Goal: Transaction & Acquisition: Purchase product/service

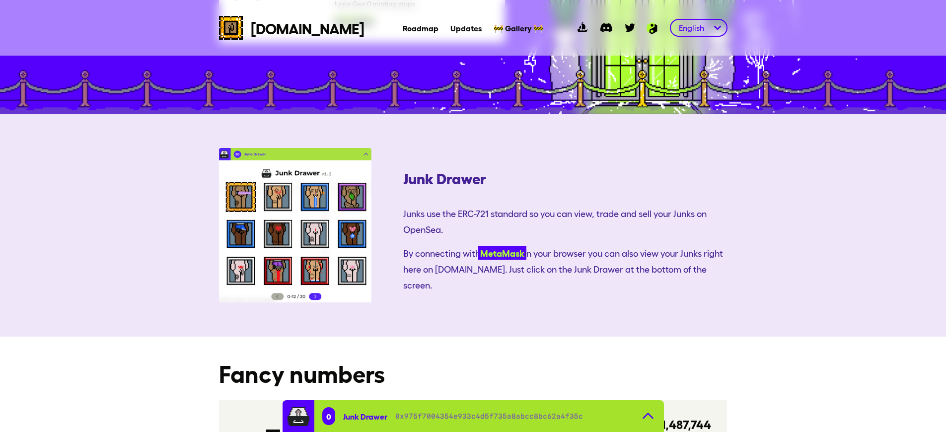
click at [478, 246] on link "MetaMask" at bounding box center [502, 253] width 48 height 14
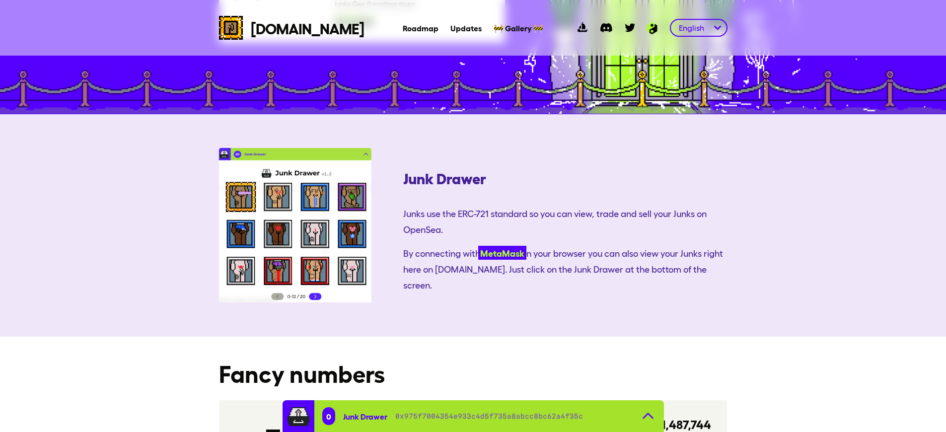
click at [478, 246] on link "MetaMask" at bounding box center [502, 253] width 48 height 14
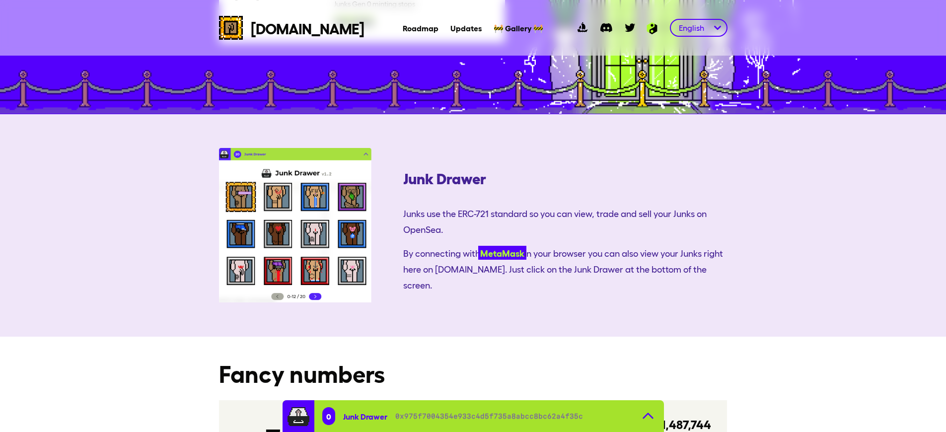
click at [478, 246] on link "MetaMask" at bounding box center [502, 253] width 48 height 14
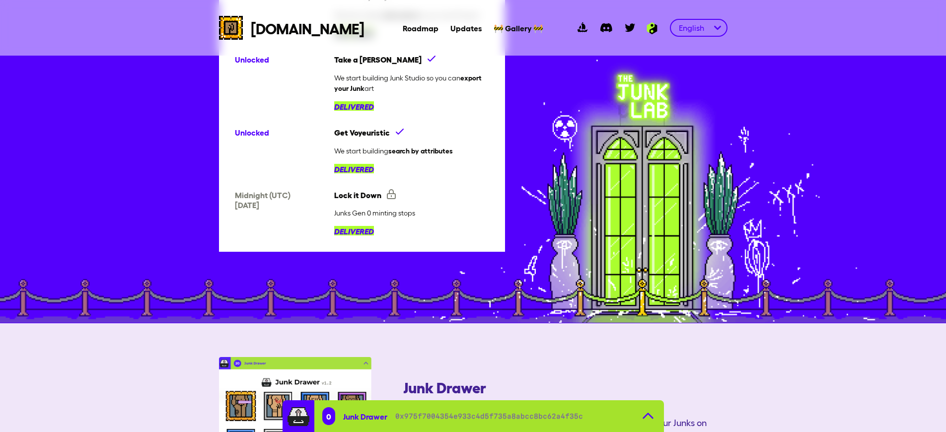
scroll to position [1729, 0]
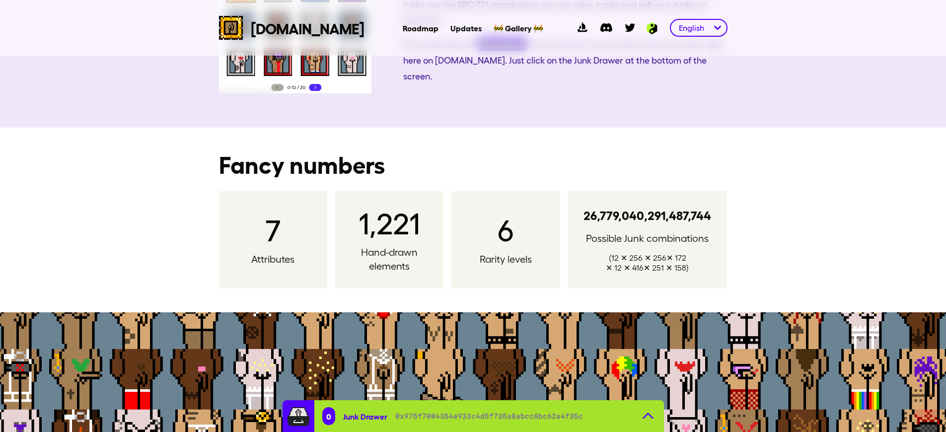
click at [478, 51] on link "MetaMask" at bounding box center [502, 44] width 48 height 14
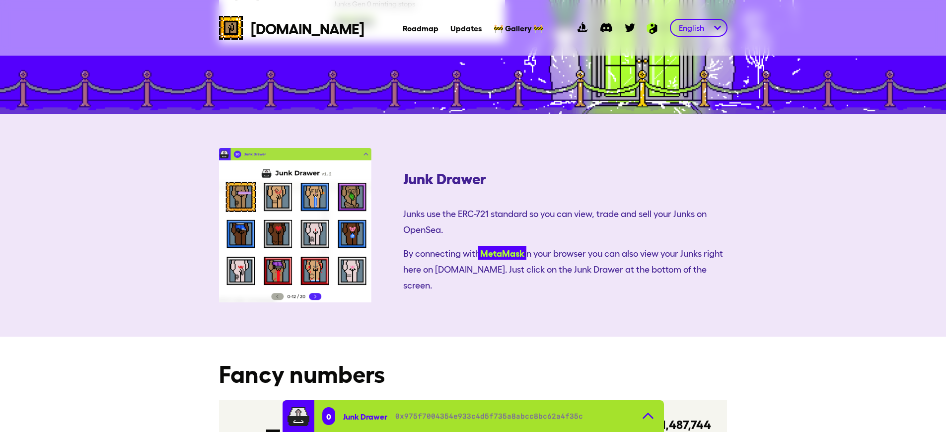
click at [478, 246] on link "MetaMask" at bounding box center [502, 253] width 48 height 14
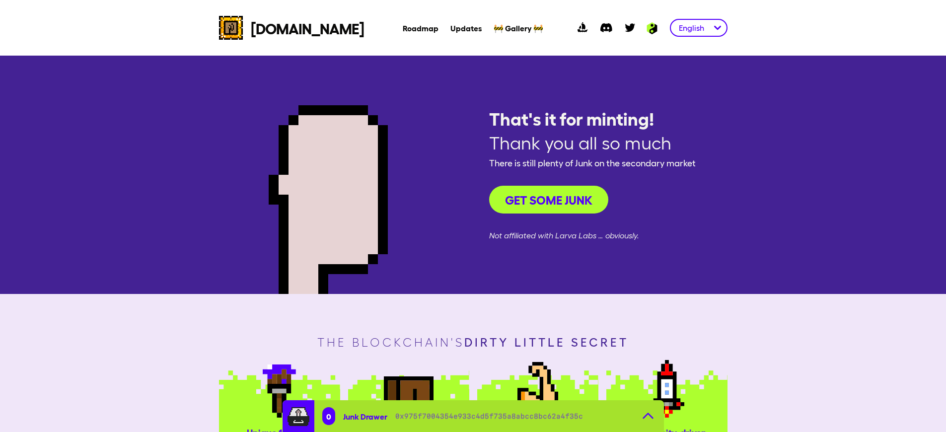
scroll to position [1311, 0]
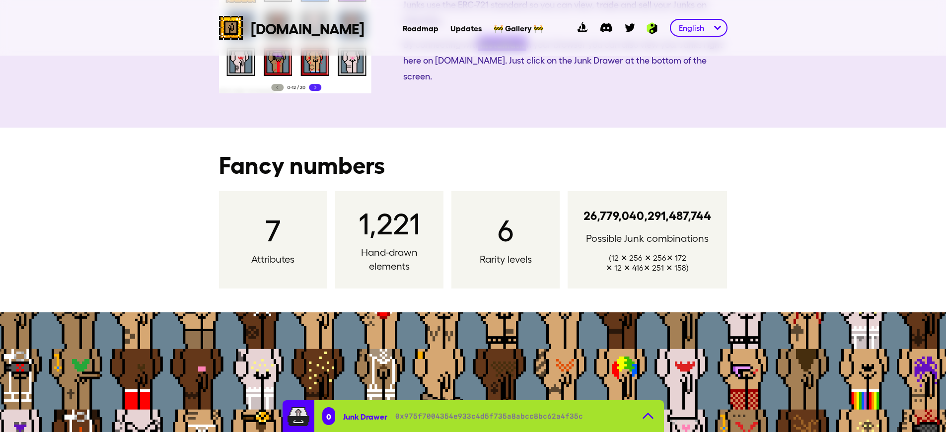
click at [478, 51] on link "MetaMask" at bounding box center [502, 44] width 48 height 14
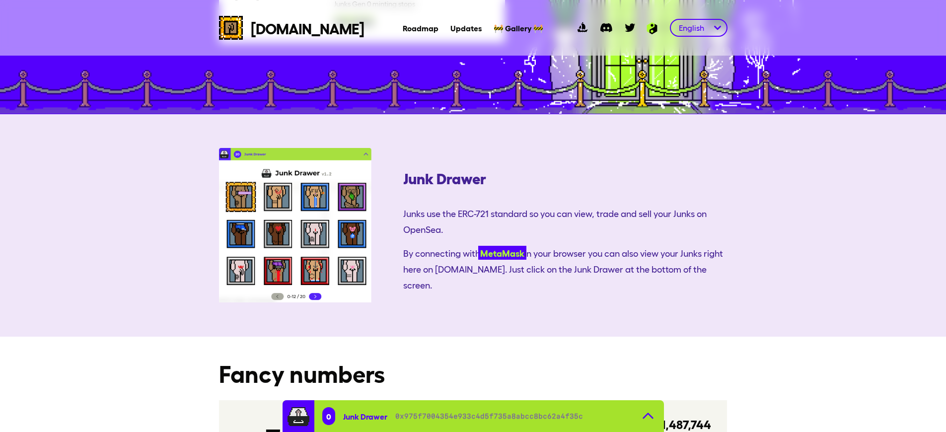
click at [478, 246] on link "MetaMask" at bounding box center [502, 253] width 48 height 14
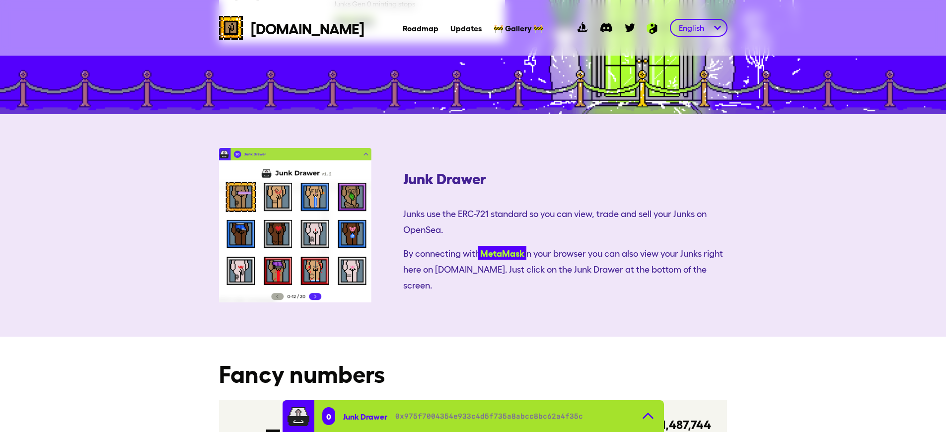
click at [478, 246] on link "MetaMask" at bounding box center [502, 253] width 48 height 14
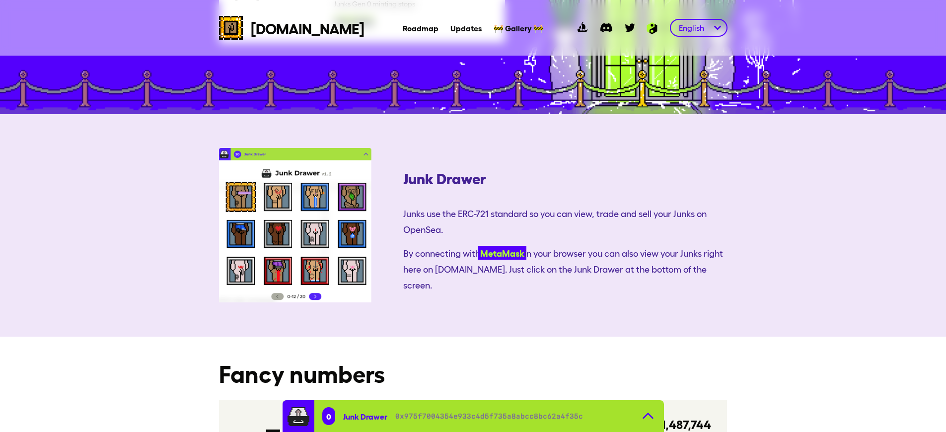
click at [478, 246] on link "MetaMask" at bounding box center [502, 253] width 48 height 14
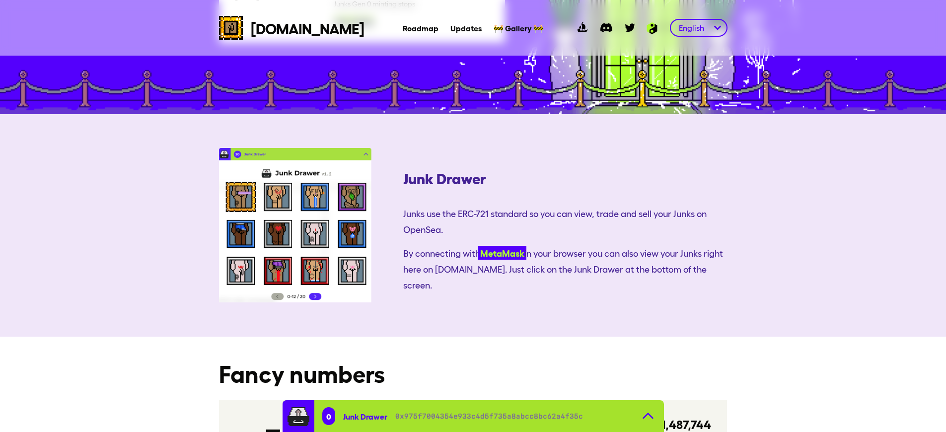
click at [478, 246] on link "MetaMask" at bounding box center [502, 253] width 48 height 14
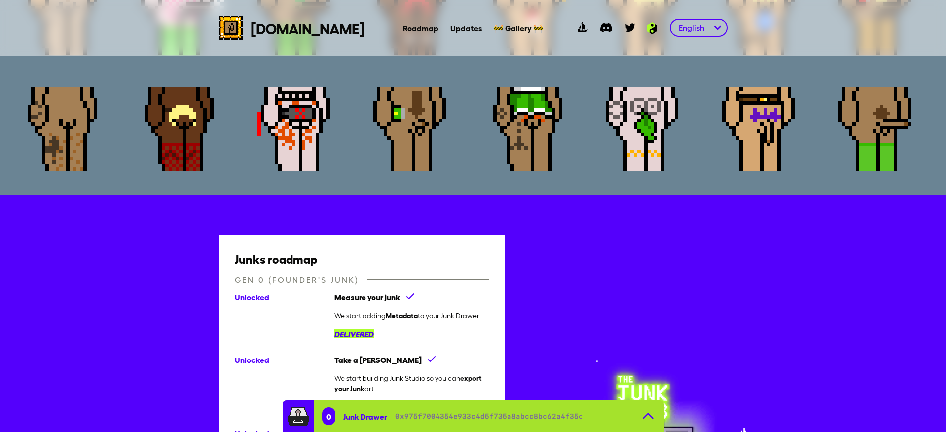
scroll to position [525, 0]
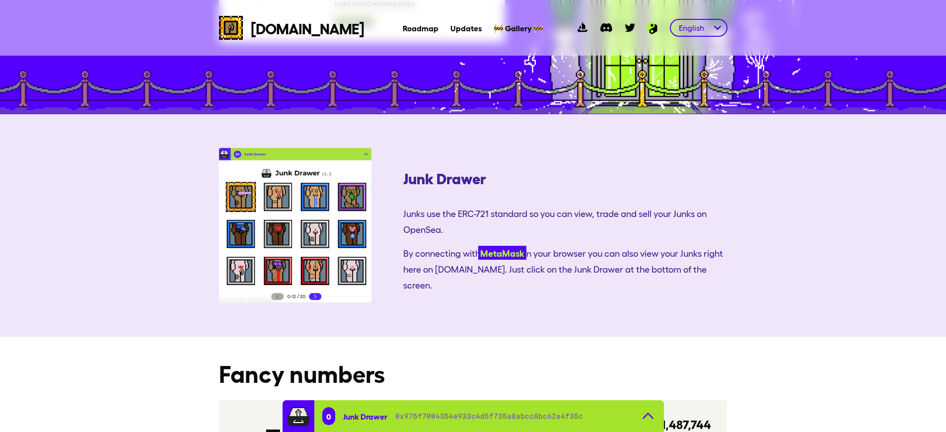
click at [478, 246] on link "MetaMask" at bounding box center [502, 253] width 48 height 14
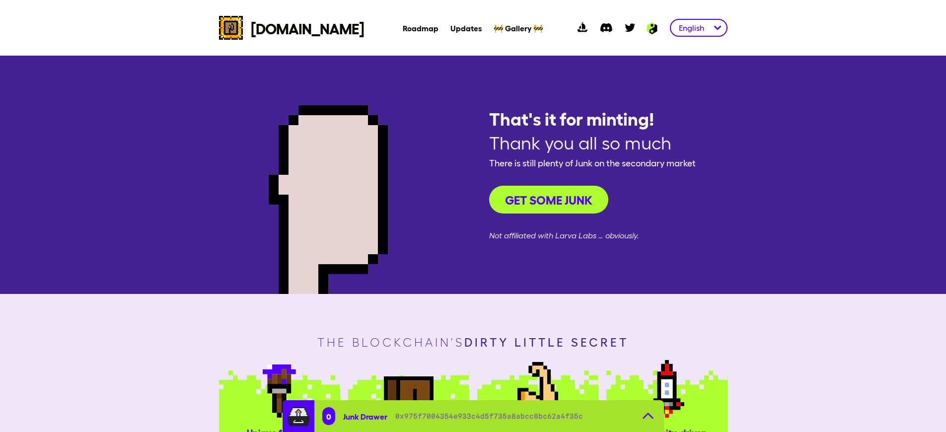
scroll to position [1311, 0]
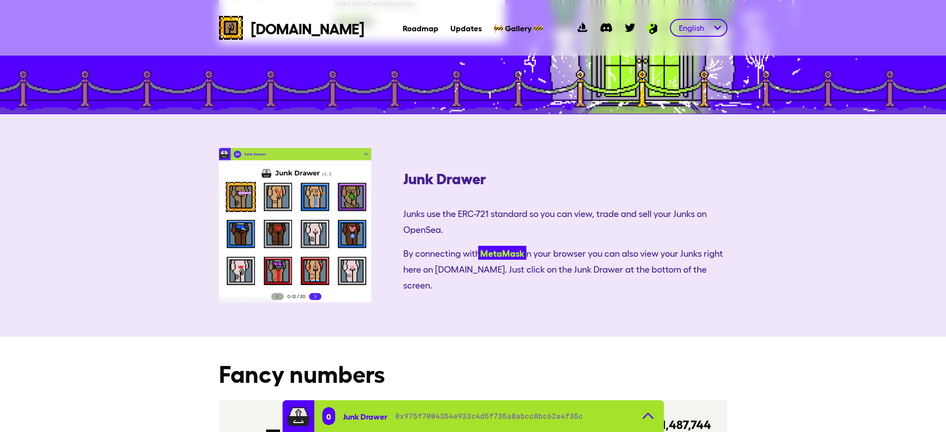
click at [478, 246] on link "MetaMask" at bounding box center [502, 253] width 48 height 14
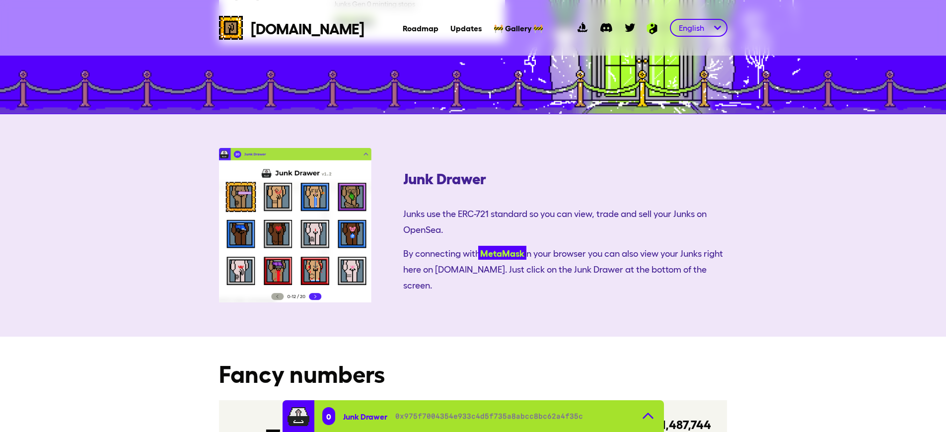
click at [478, 246] on link "MetaMask" at bounding box center [502, 253] width 48 height 14
